Goal: Use online tool/utility: Utilize a website feature to perform a specific function

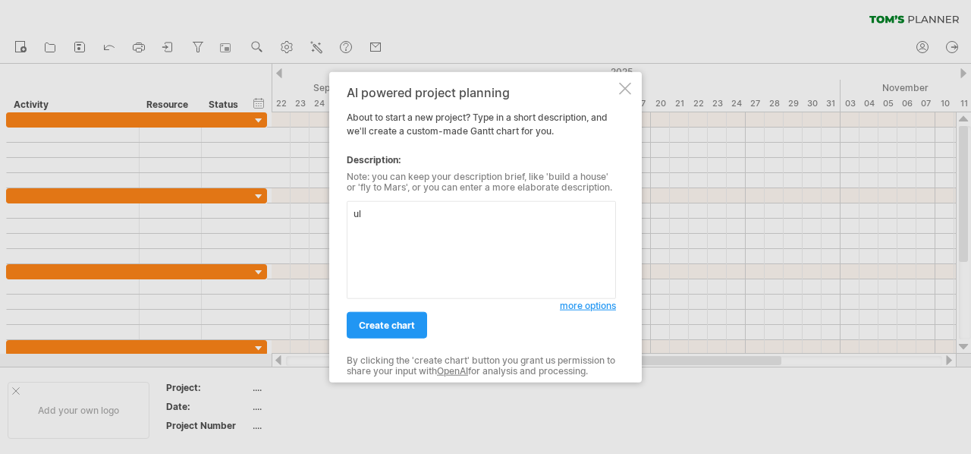
type textarea "u"
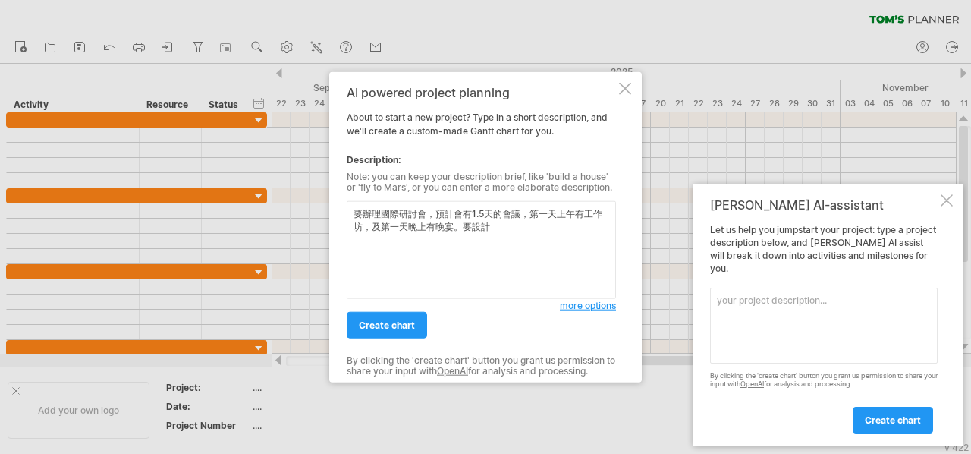
click at [537, 235] on textarea "要辦理國際研討會，預計會有1.5天的會議，第一天上午有工作坊，及第一天晚上有晚宴。要設計" at bounding box center [481, 250] width 269 height 98
paste textarea "時間規劃 活動方式 主題文宣 宣傳海報 場地確認 講師邀請 議程確認 執行團隊成立 網站表單 佈展公司接洽 招商上架 邀請(主協辦貴賓) 海報投稿 報名宣傳 …"
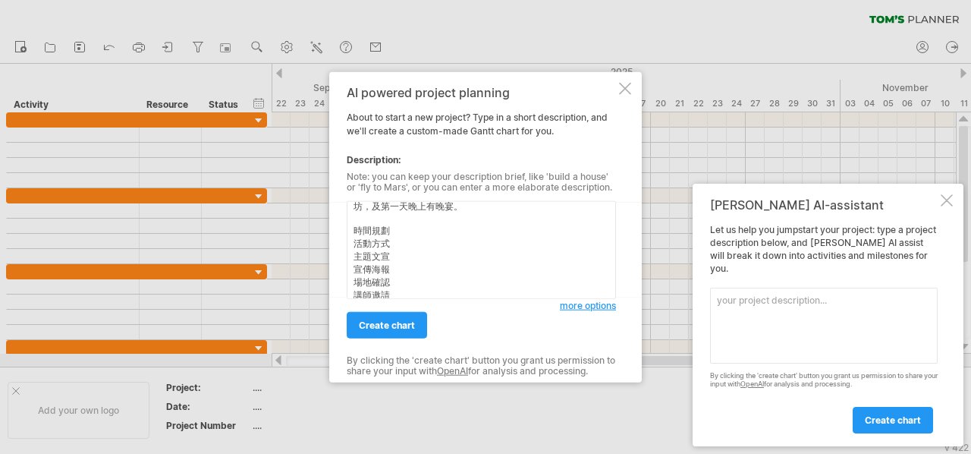
scroll to position [8, 0]
type textarea "要辦理國際研討會，預計會有1.5天的會議，第一天上午有工作坊，及第一天晚上有晚宴。以下是現有的工作項目 時間規劃 活動方式 主題文宣 宣傳海報 場地確認 講師…"
click at [578, 307] on span "more options" at bounding box center [588, 305] width 56 height 11
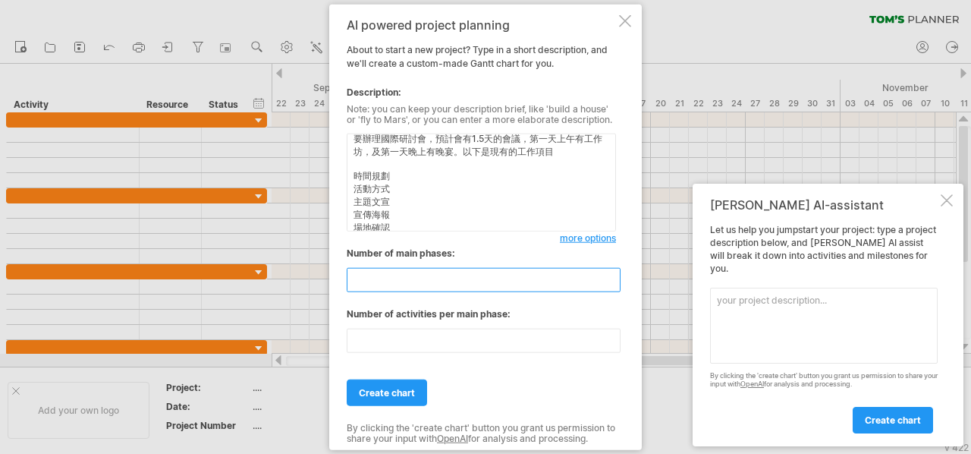
click at [616, 270] on input "**" at bounding box center [484, 280] width 274 height 24
click at [614, 272] on input "**" at bounding box center [484, 280] width 274 height 24
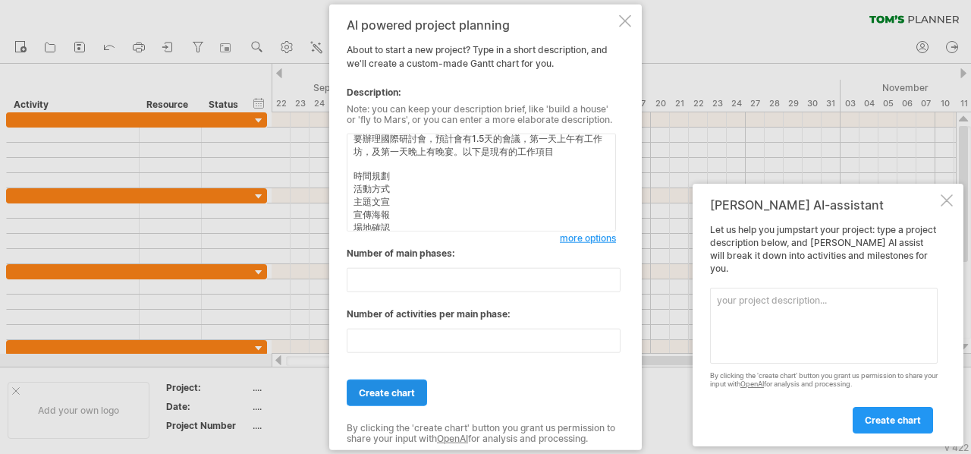
click at [413, 389] on span "create chart" at bounding box center [387, 392] width 56 height 11
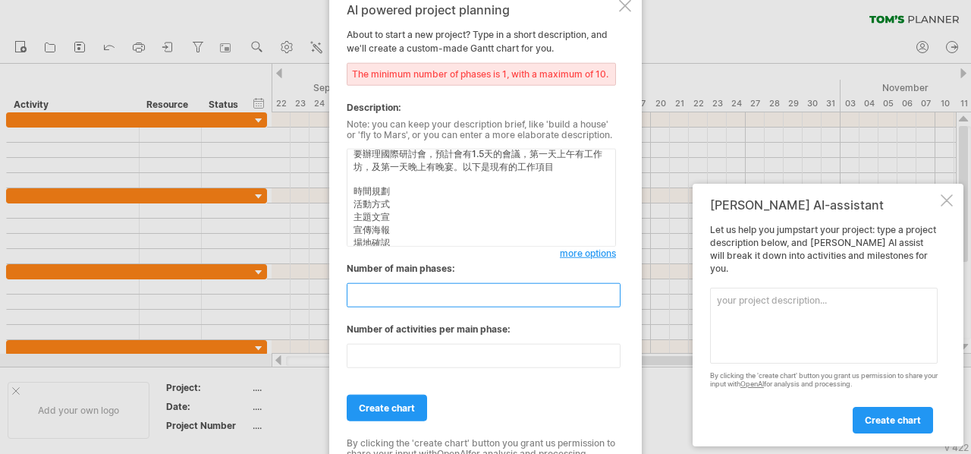
click at [609, 302] on input "**" at bounding box center [484, 295] width 274 height 24
type input "**"
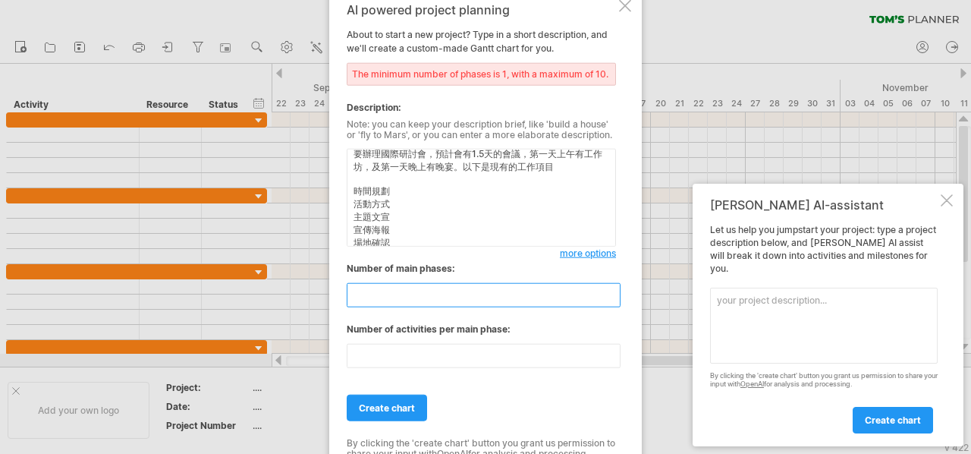
click at [609, 302] on input "**" at bounding box center [484, 295] width 274 height 24
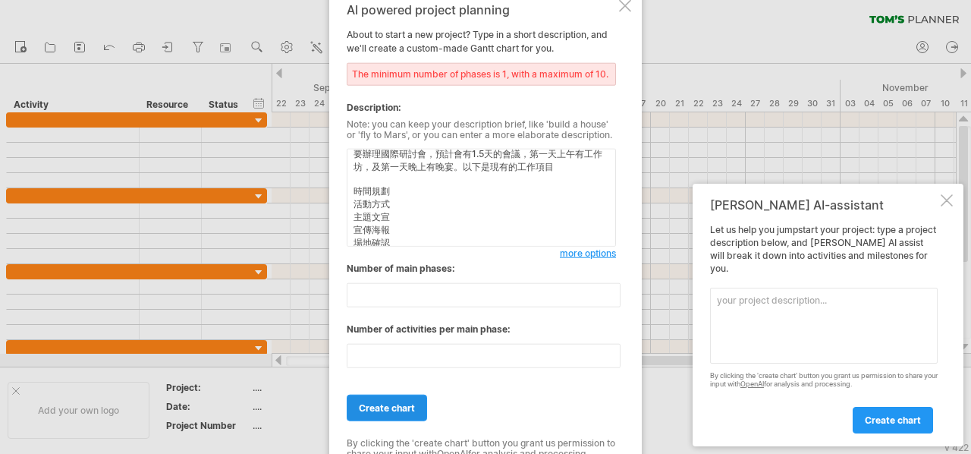
click at [391, 406] on span "create chart" at bounding box center [387, 407] width 56 height 11
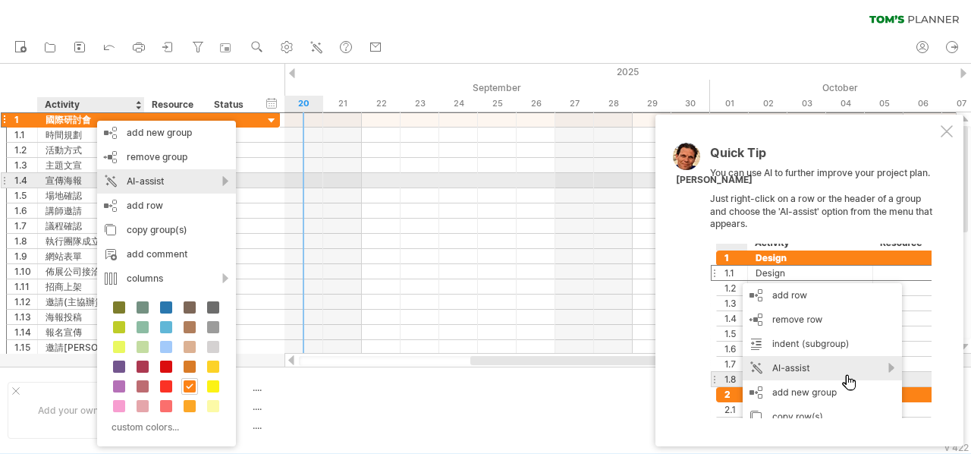
click at [190, 174] on div "AI-assist" at bounding box center [166, 181] width 139 height 24
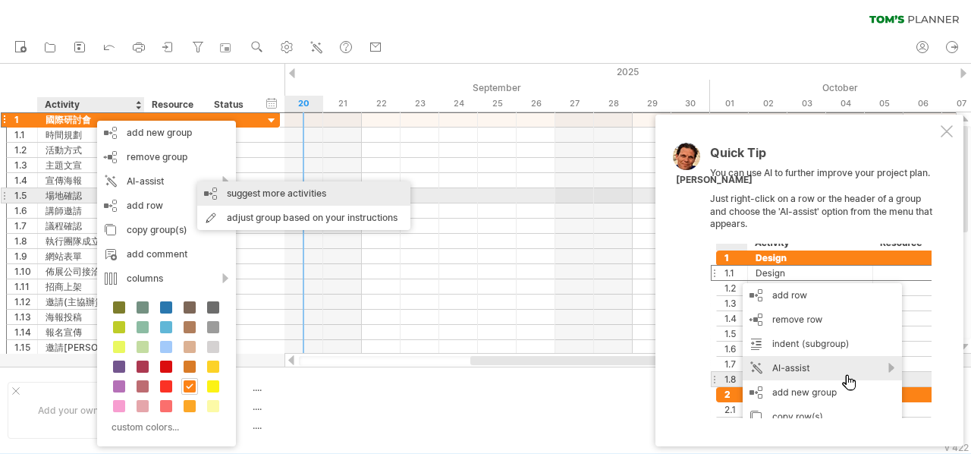
click at [249, 190] on div "suggest more activities" at bounding box center [303, 193] width 213 height 24
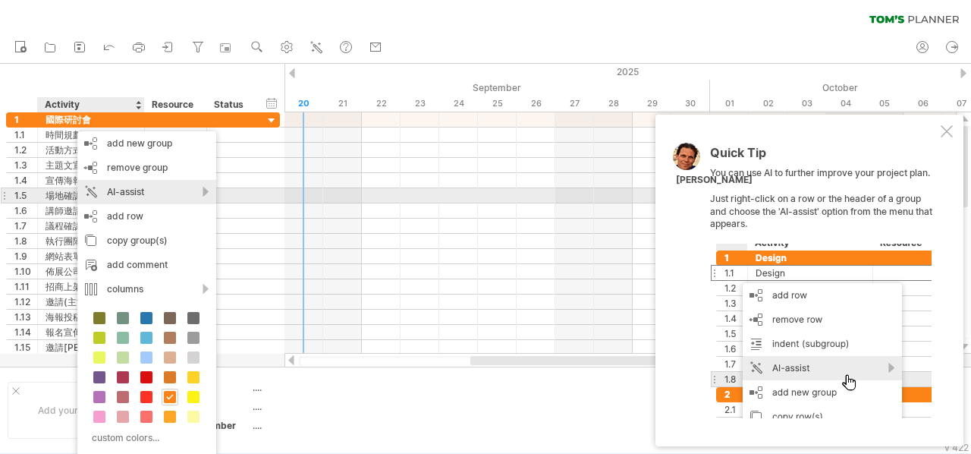
click at [187, 197] on div "AI-assist" at bounding box center [146, 192] width 139 height 24
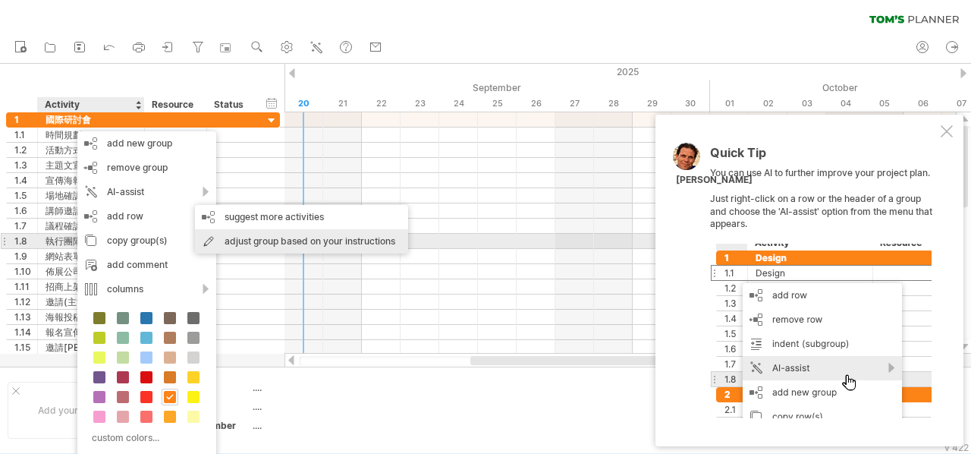
click at [269, 247] on div "adjust group based on your instructions" at bounding box center [301, 241] width 213 height 24
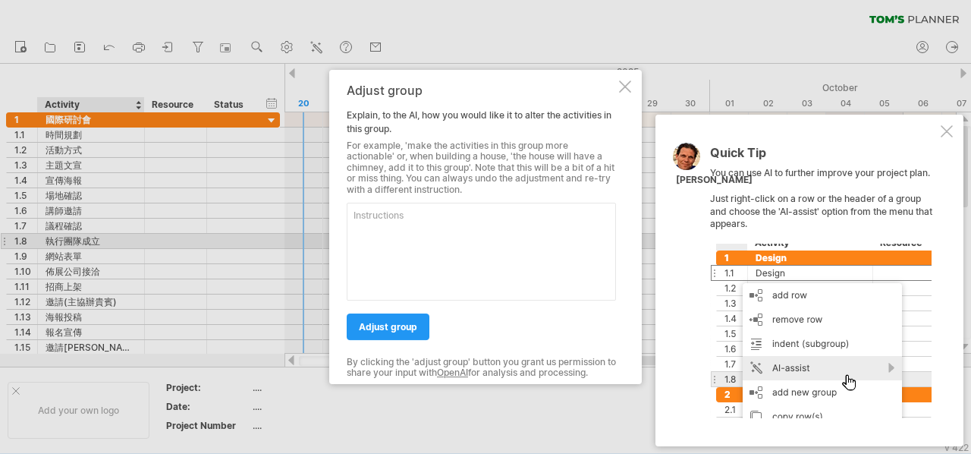
type textarea "f"
click at [631, 91] on div "Adjust group Explain, to the AI, how you would like it to alter the activities …" at bounding box center [485, 227] width 312 height 314
click at [463, 260] on textarea at bounding box center [481, 251] width 269 height 98
type textarea "f"
type textarea "請有架構的分類工作項目"
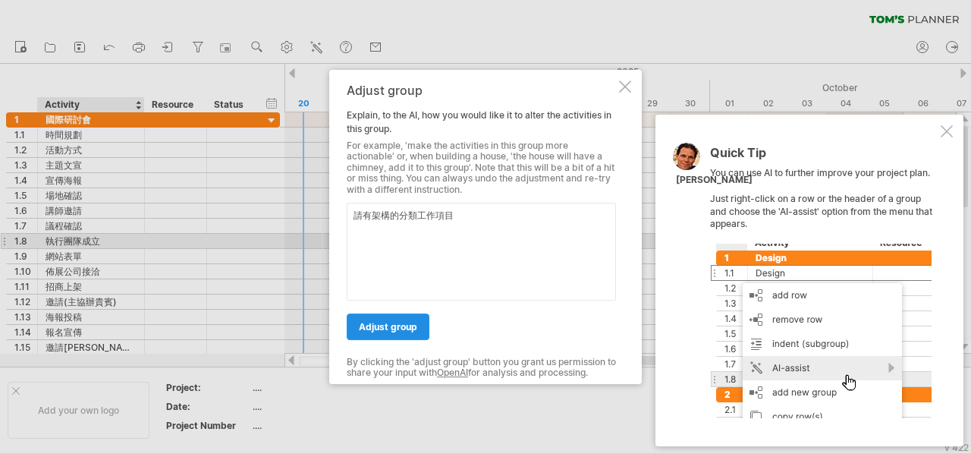
drag, startPoint x: 394, startPoint y: 347, endPoint x: 382, endPoint y: 322, distance: 27.5
click at [382, 322] on div "Adjust group Explain, to the AI, how you would like it to alter the activities …" at bounding box center [481, 226] width 269 height 287
click at [382, 322] on span "adjust group" at bounding box center [388, 326] width 58 height 11
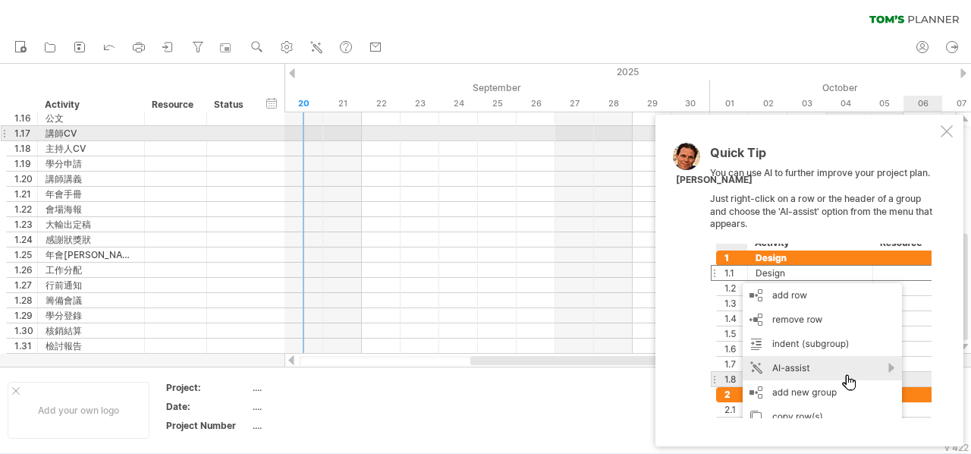
click at [949, 127] on div at bounding box center [946, 131] width 12 height 12
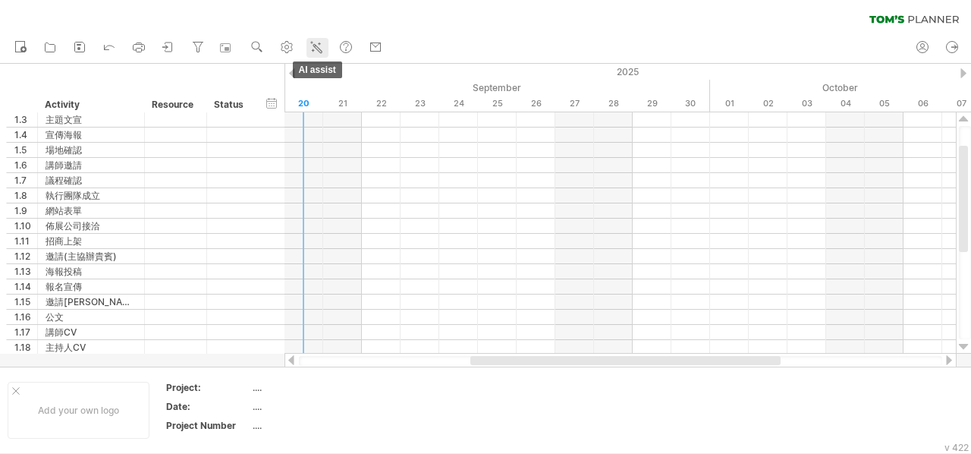
click at [317, 39] on link "AI assist" at bounding box center [317, 48] width 22 height 20
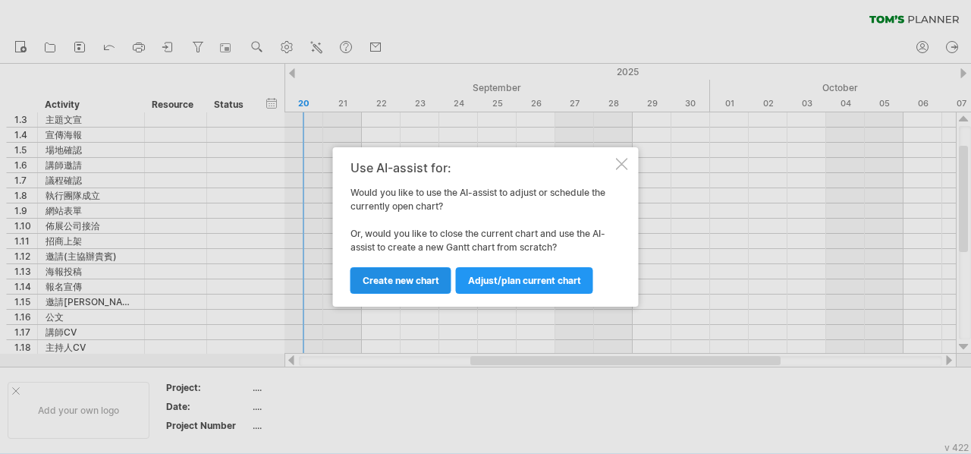
click at [431, 281] on span "Create new chart" at bounding box center [401, 280] width 77 height 11
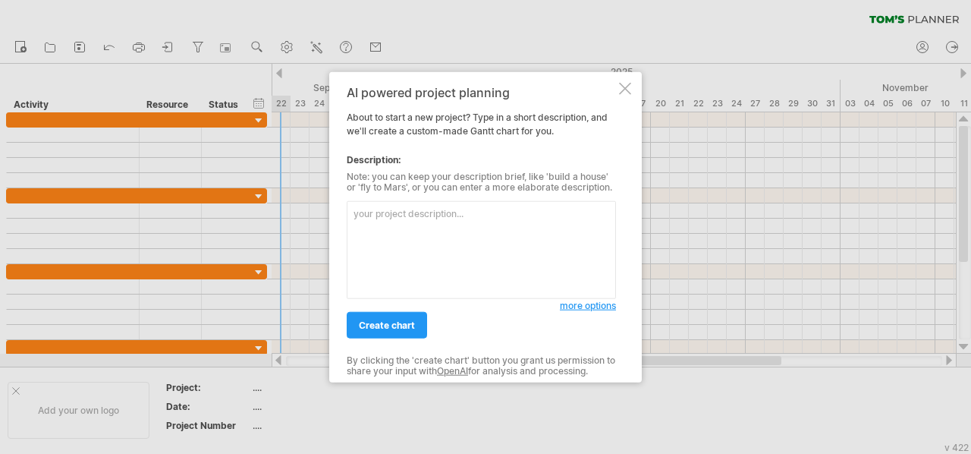
click at [431, 281] on textarea at bounding box center [481, 250] width 269 height 98
type textarea "辦理研討會，除了演講外也有晚宴活動，還會規劃攤商設攤和海報發表"
click at [394, 318] on link "create chart" at bounding box center [387, 325] width 80 height 27
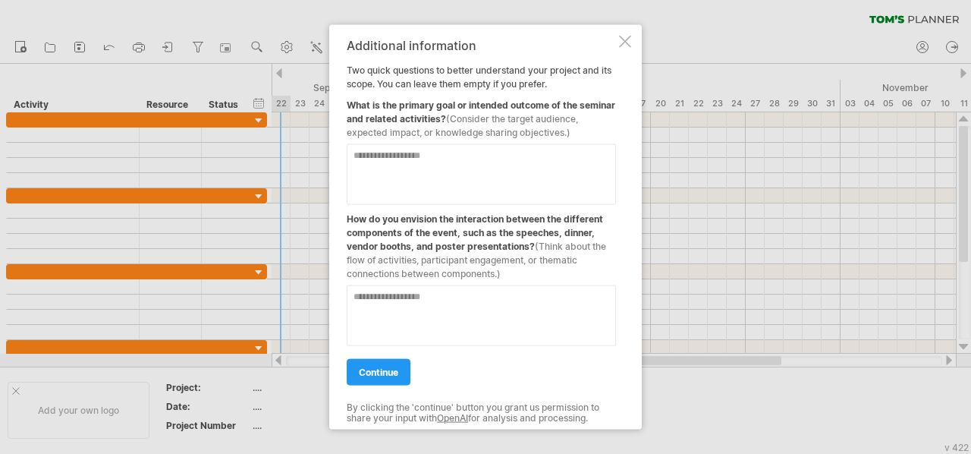
click at [529, 177] on textarea at bounding box center [481, 174] width 269 height 61
type textarea "*"
type textarea "**********"
click at [452, 322] on textarea at bounding box center [481, 315] width 269 height 61
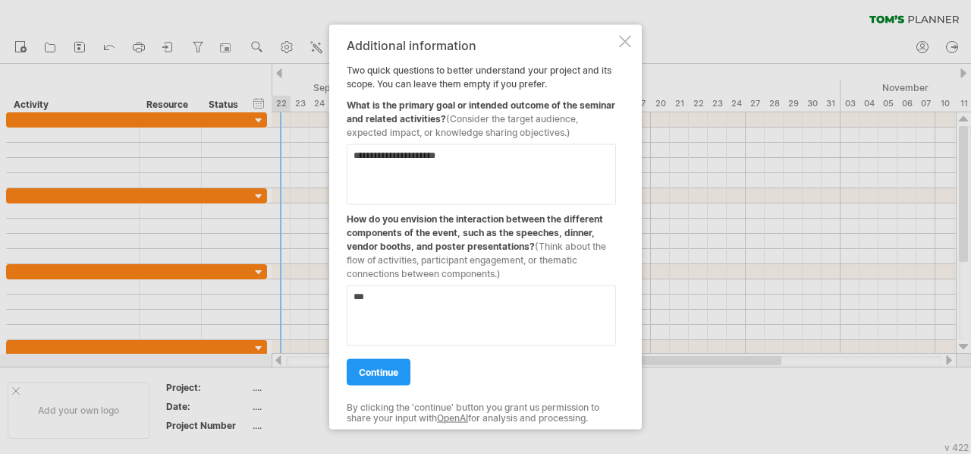
type textarea "*"
type textarea "**********"
click at [373, 378] on span "continue" at bounding box center [378, 371] width 39 height 11
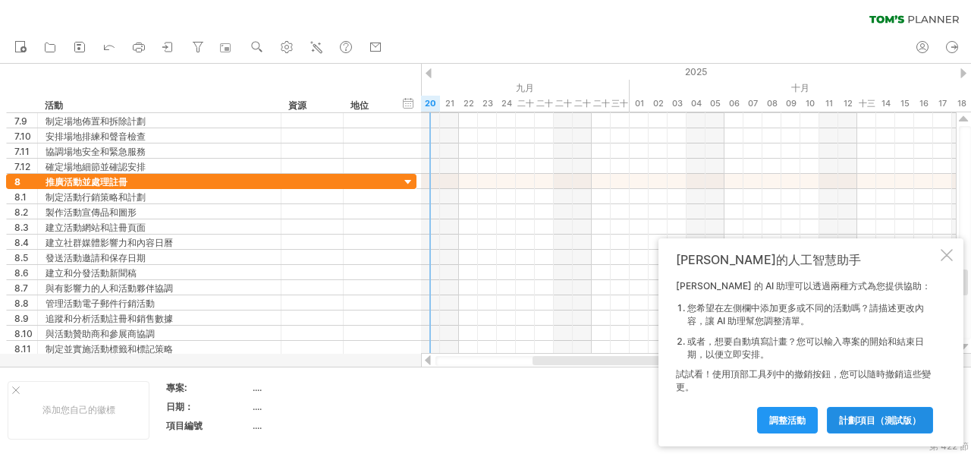
click at [864, 418] on font "計劃項目（測試版）" at bounding box center [880, 419] width 82 height 11
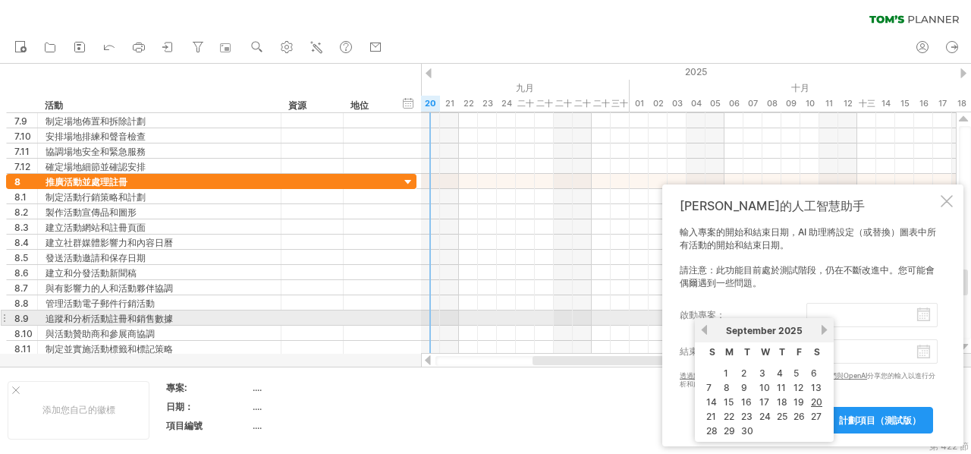
click at [928, 311] on input "啟動專案：" at bounding box center [871, 315] width 131 height 24
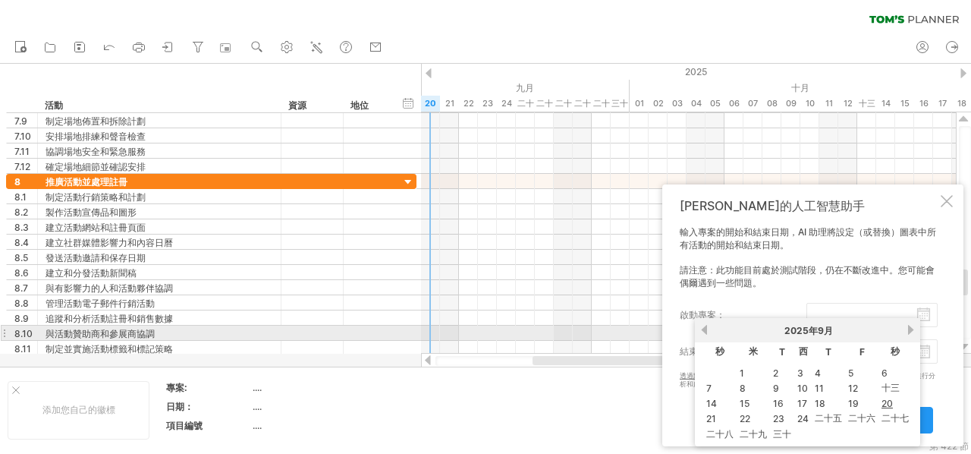
click at [703, 327] on link "以前的" at bounding box center [703, 329] width 11 height 11
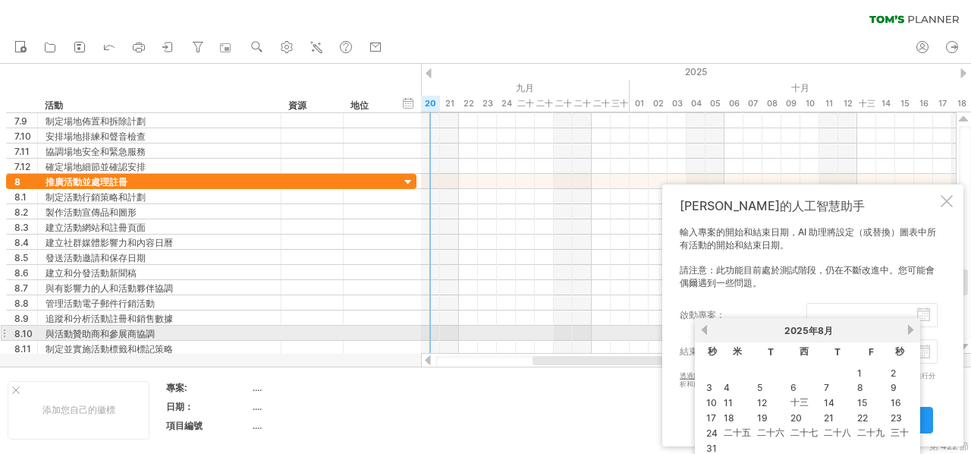
click at [703, 327] on link "以前的" at bounding box center [703, 329] width 11 height 11
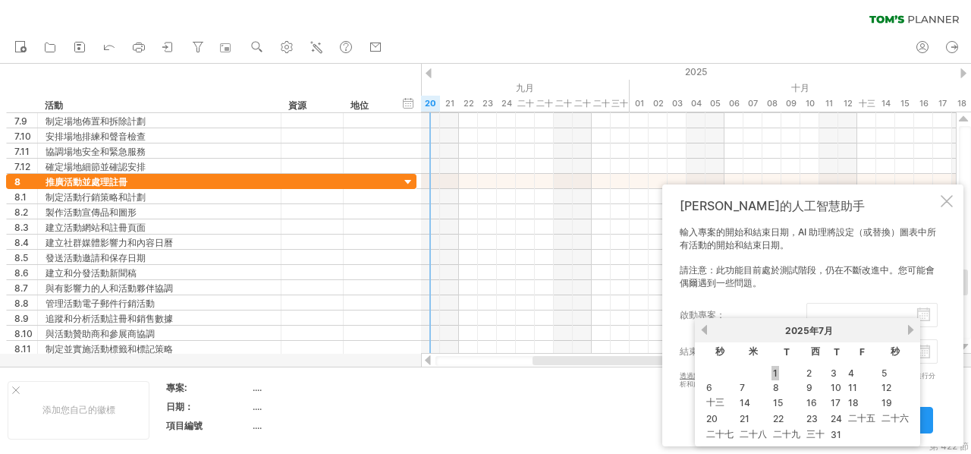
click at [778, 368] on link "1" at bounding box center [775, 373] width 8 height 14
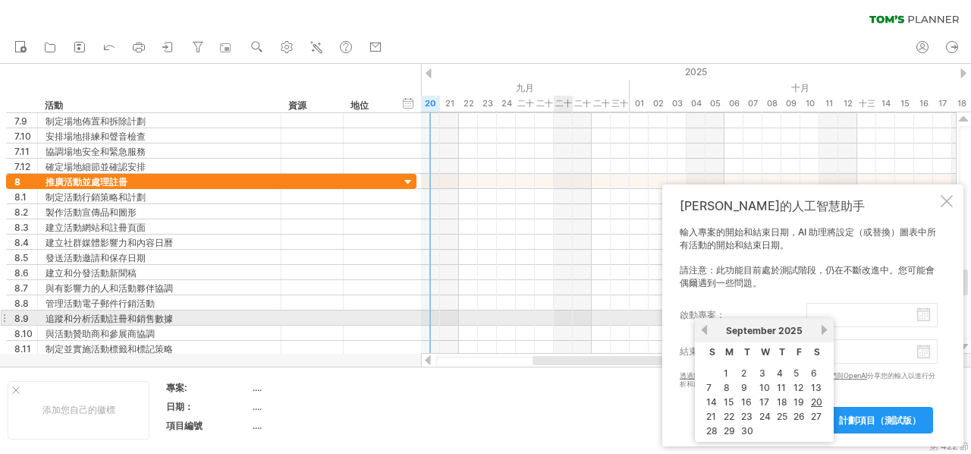
click at [892, 315] on input "啟動專案：" at bounding box center [871, 315] width 131 height 24
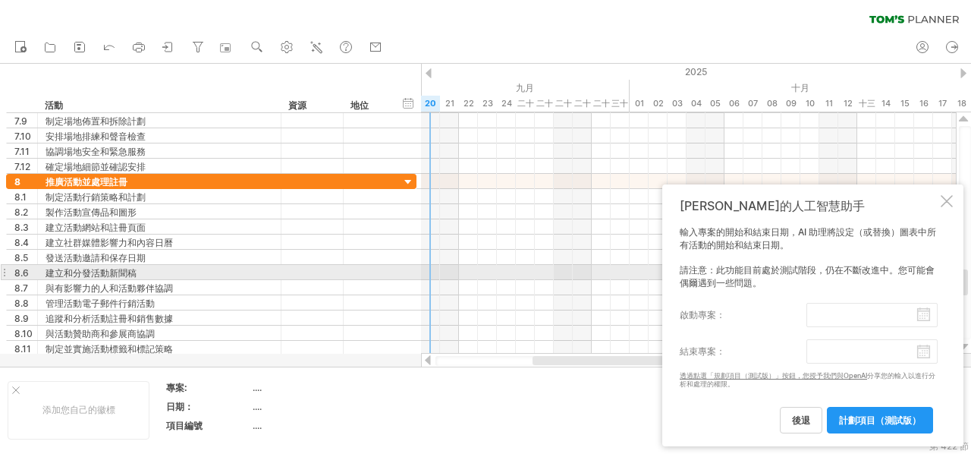
click at [847, 268] on font "請注意：此功能目前處於測試階段，仍在不斷改進中。您可能會偶爾遇到一些問題。" at bounding box center [807, 276] width 255 height 24
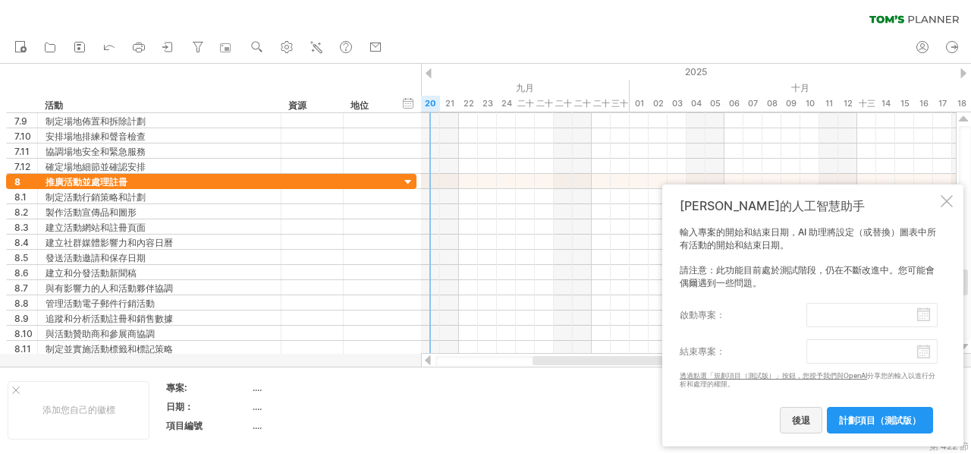
click at [797, 417] on font "後退" at bounding box center [801, 419] width 18 height 11
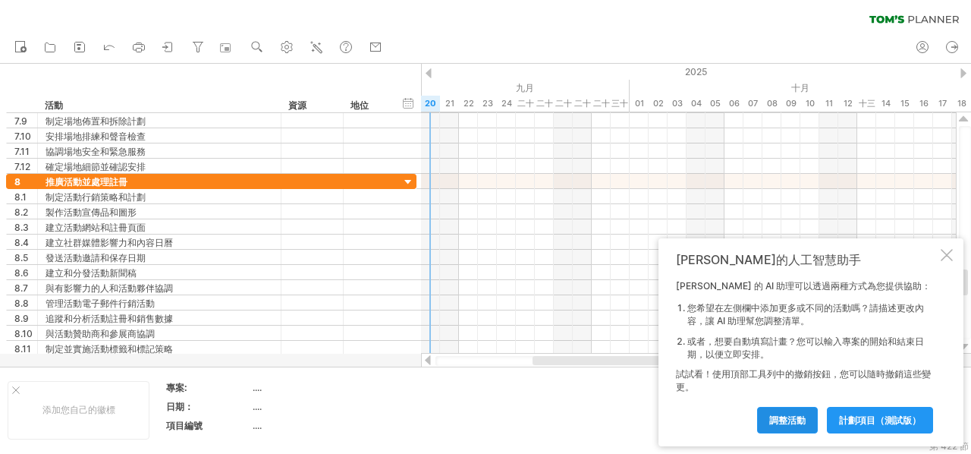
click at [792, 422] on font "調整活動" at bounding box center [787, 419] width 36 height 11
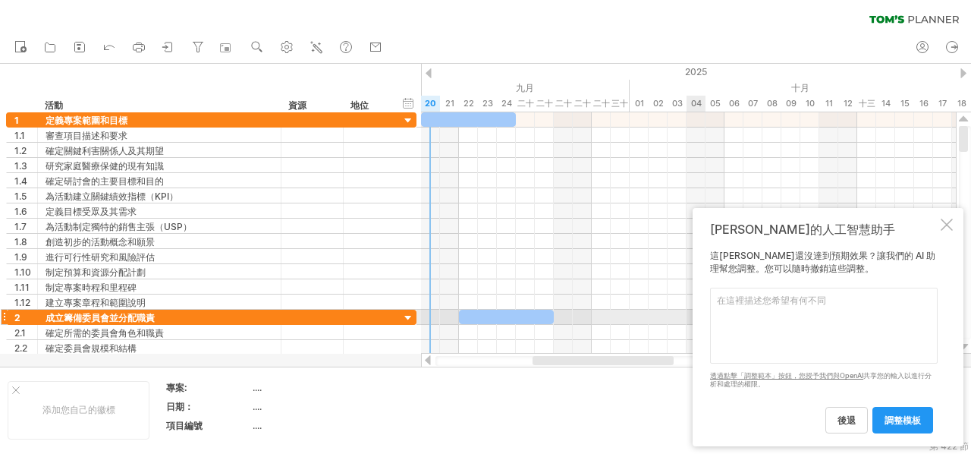
click at [731, 313] on textarea at bounding box center [824, 325] width 228 height 76
type textarea "更"
type textarea "請依照活動辦理需要的工作調整"
click at [907, 422] on font "調整模板" at bounding box center [902, 419] width 36 height 11
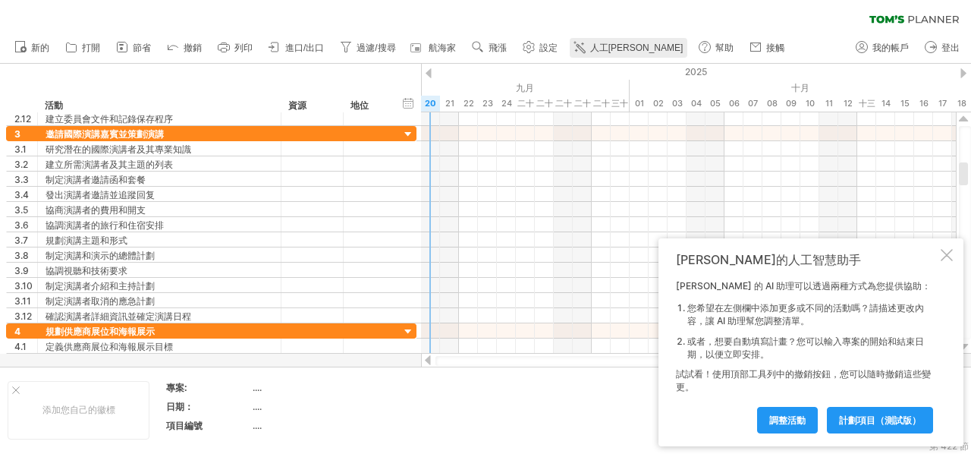
click at [614, 52] on font "人工[PERSON_NAME]" at bounding box center [636, 47] width 93 height 11
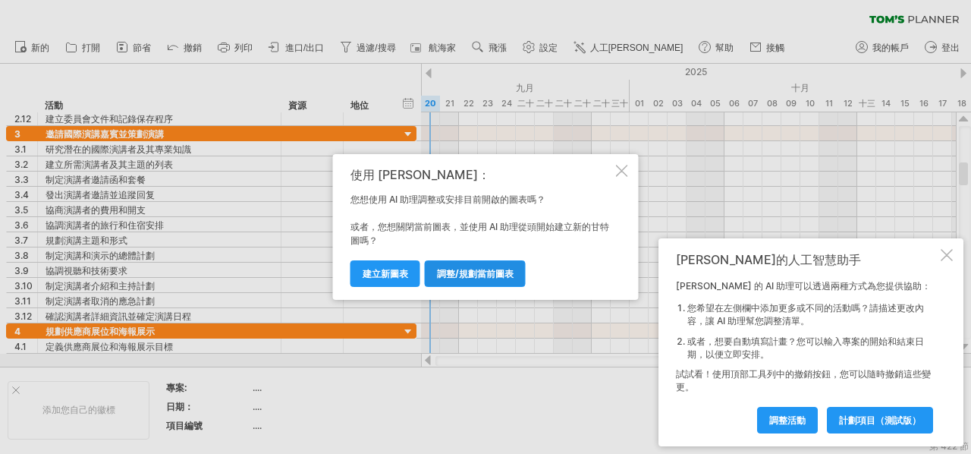
click at [476, 267] on link "調整/規劃當前圖表" at bounding box center [475, 273] width 101 height 27
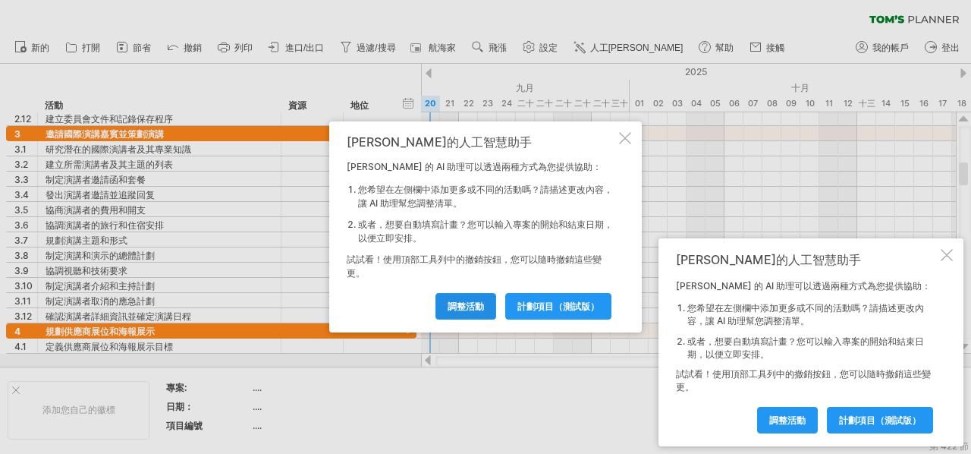
click at [477, 300] on font "調整活動" at bounding box center [465, 305] width 36 height 11
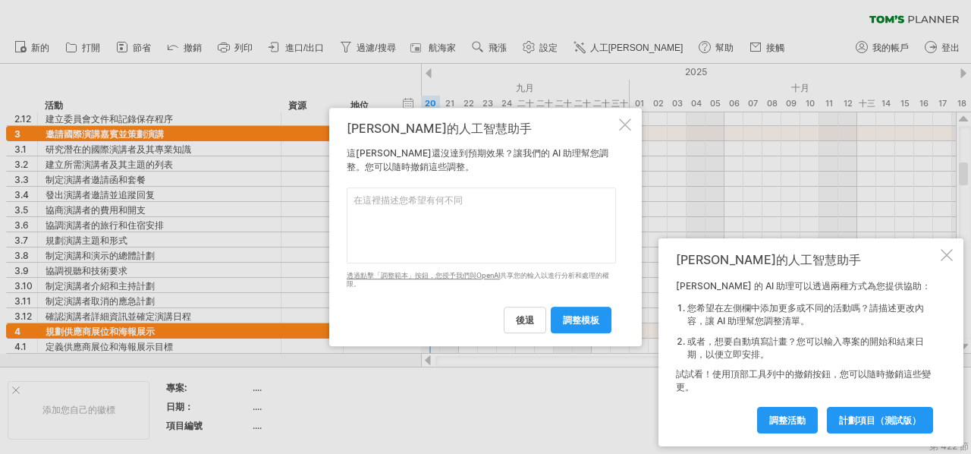
click at [626, 127] on div at bounding box center [625, 124] width 12 height 12
